Goal: Browse casually

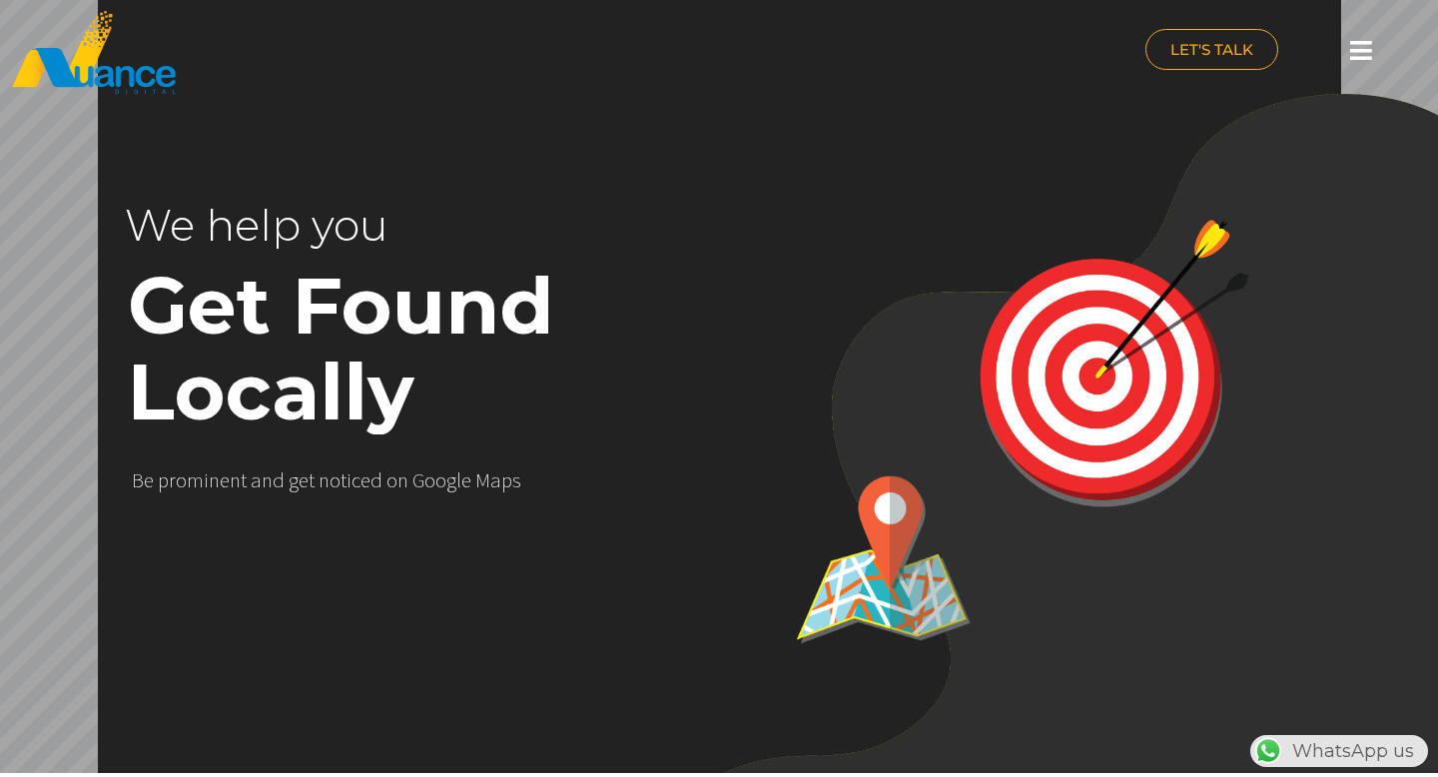
scroll to position [0, 525]
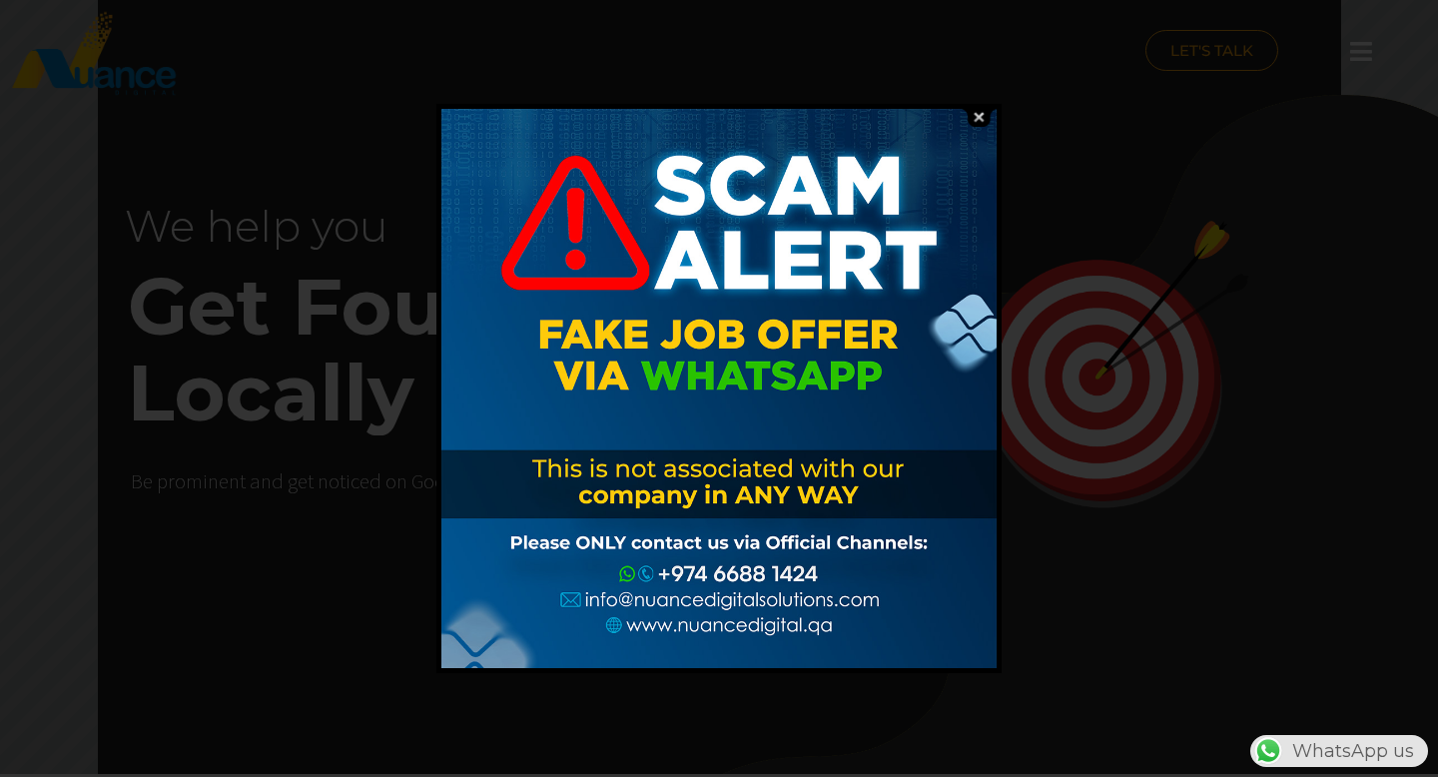
scroll to position [0, 525]
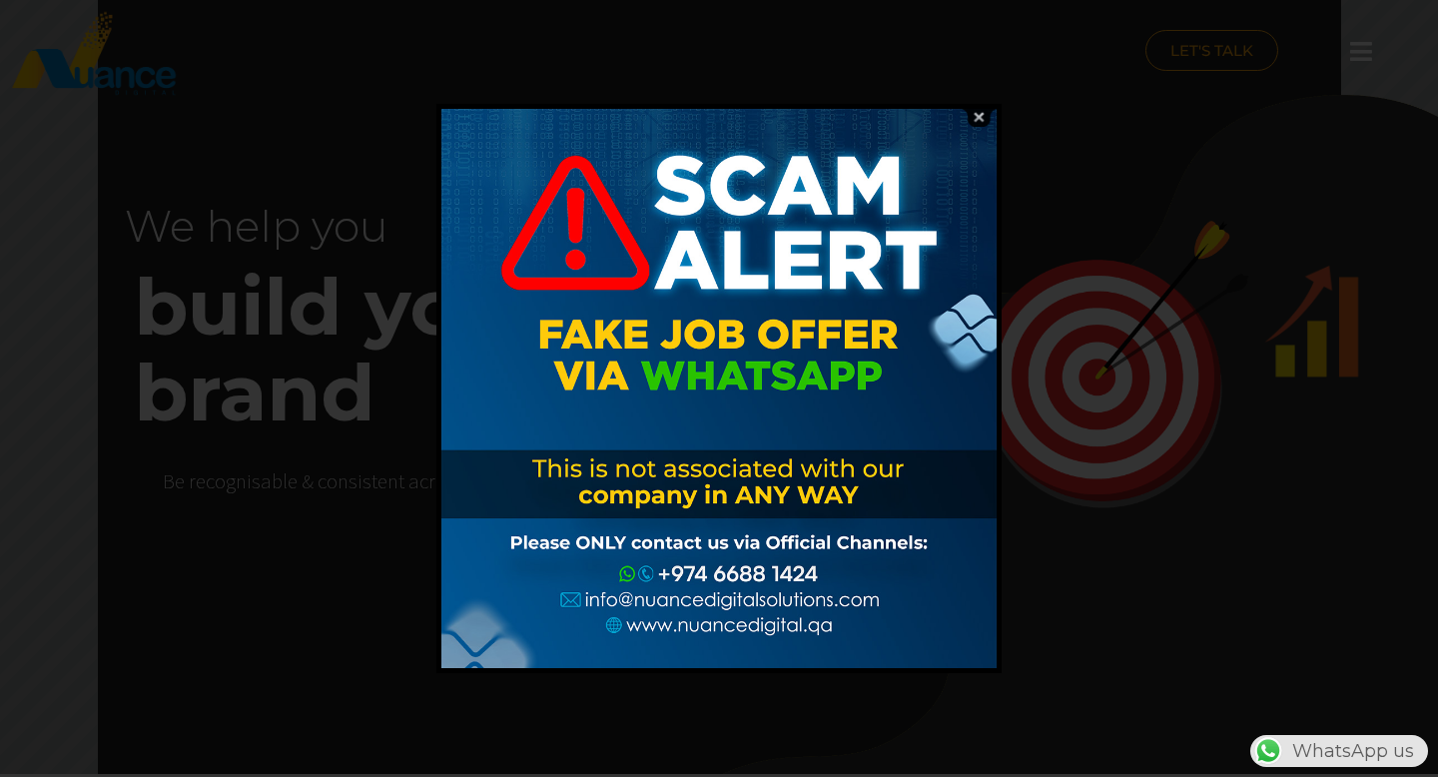
click at [980, 116] on img at bounding box center [979, 117] width 38 height 19
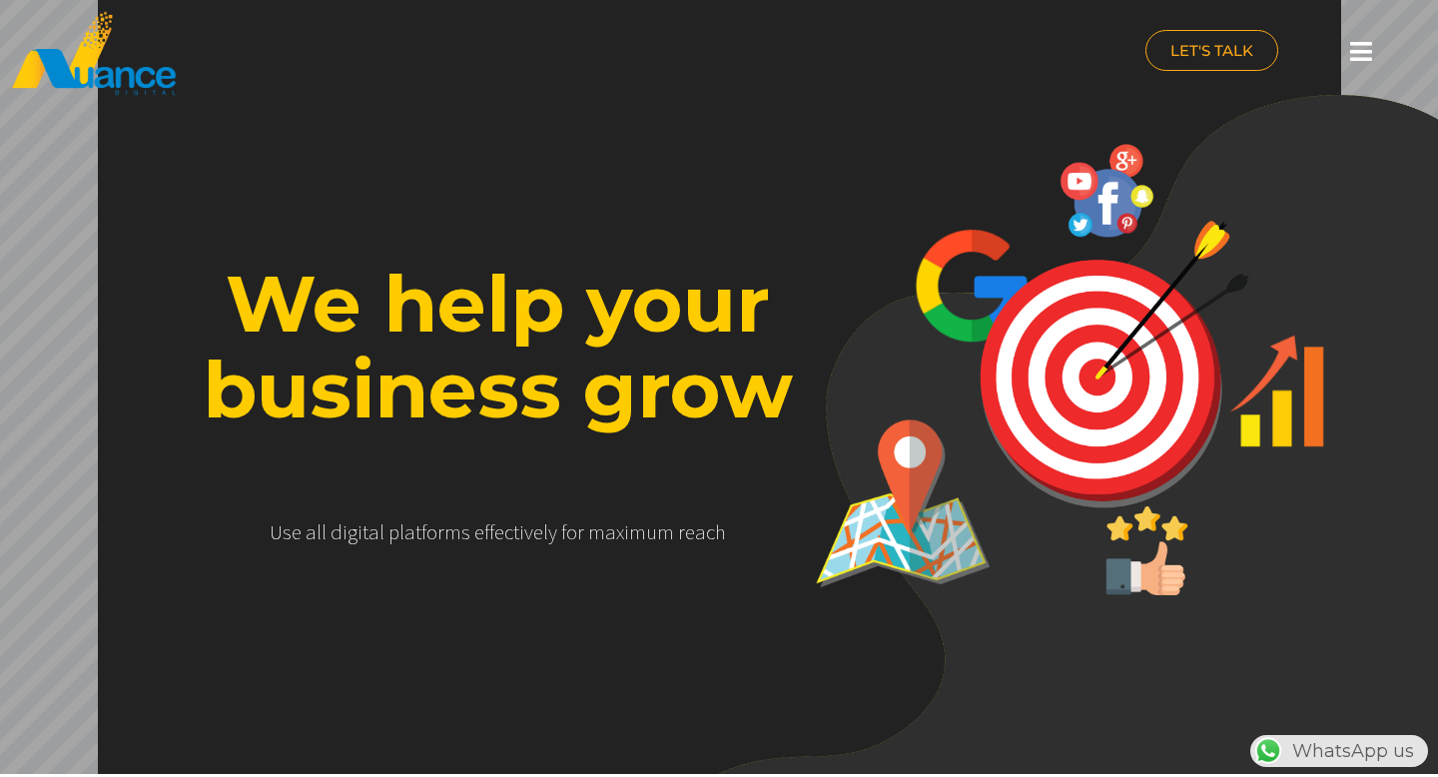
scroll to position [0, 0]
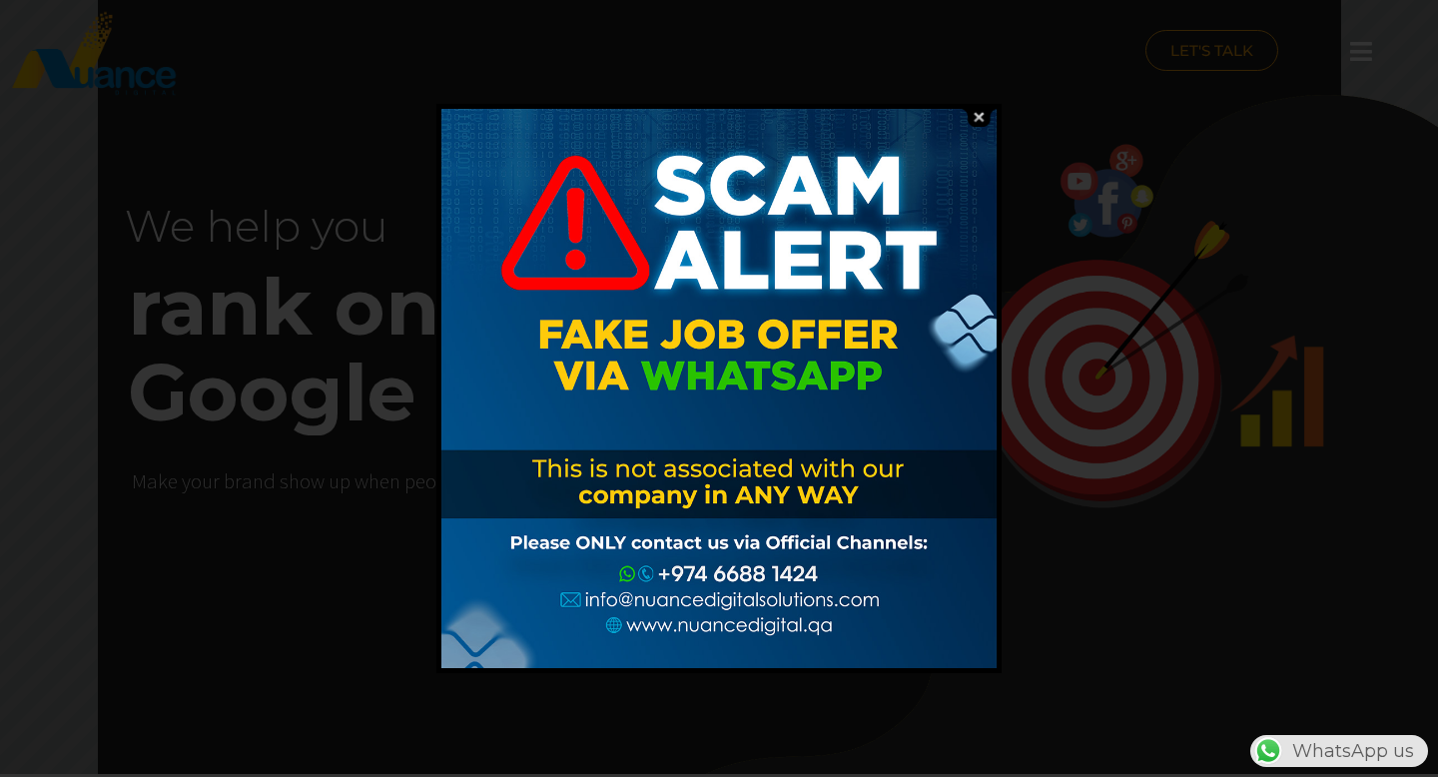
scroll to position [0, 525]
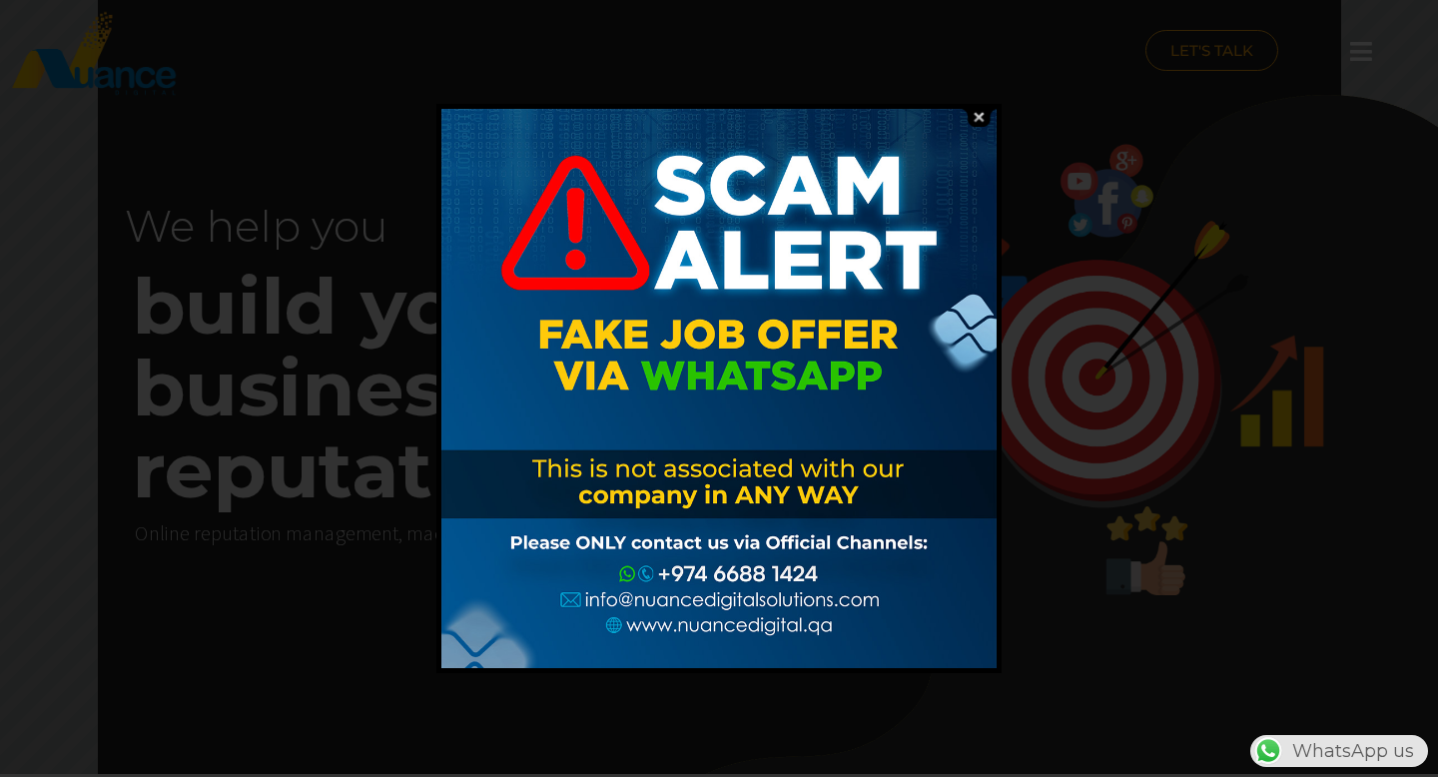
click at [1052, 138] on div at bounding box center [719, 388] width 1438 height 777
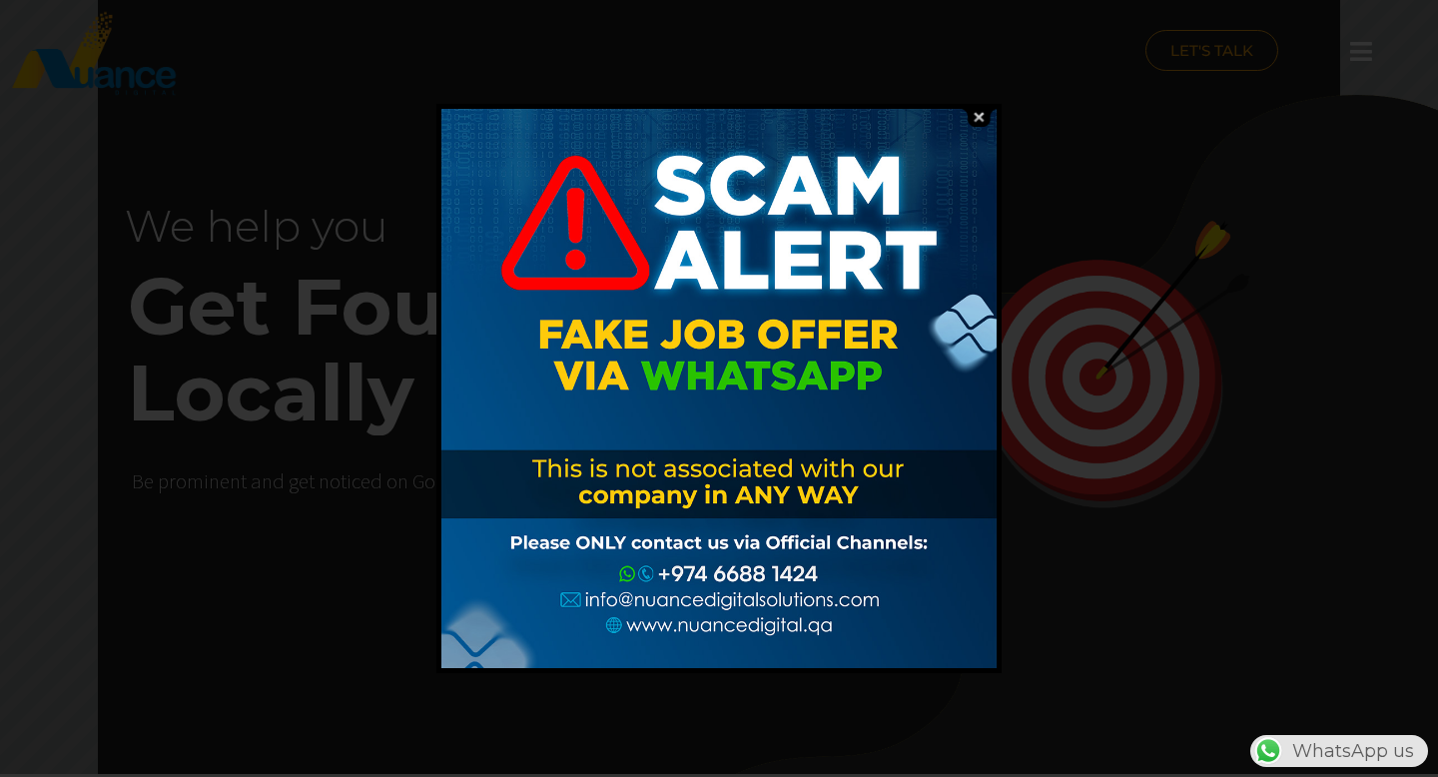
scroll to position [0, 525]
click at [979, 118] on img at bounding box center [979, 117] width 38 height 19
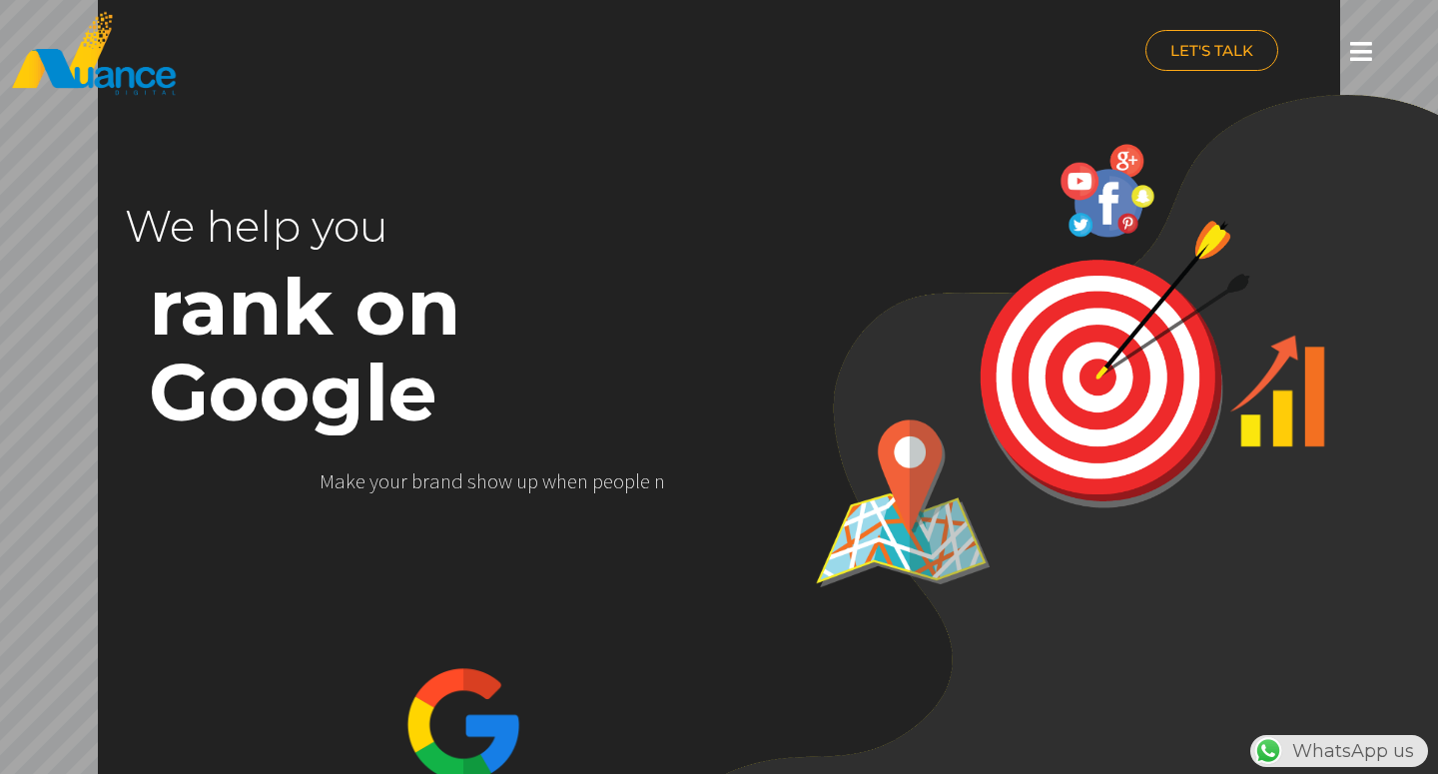
scroll to position [0, 506]
